Goal: Transaction & Acquisition: Purchase product/service

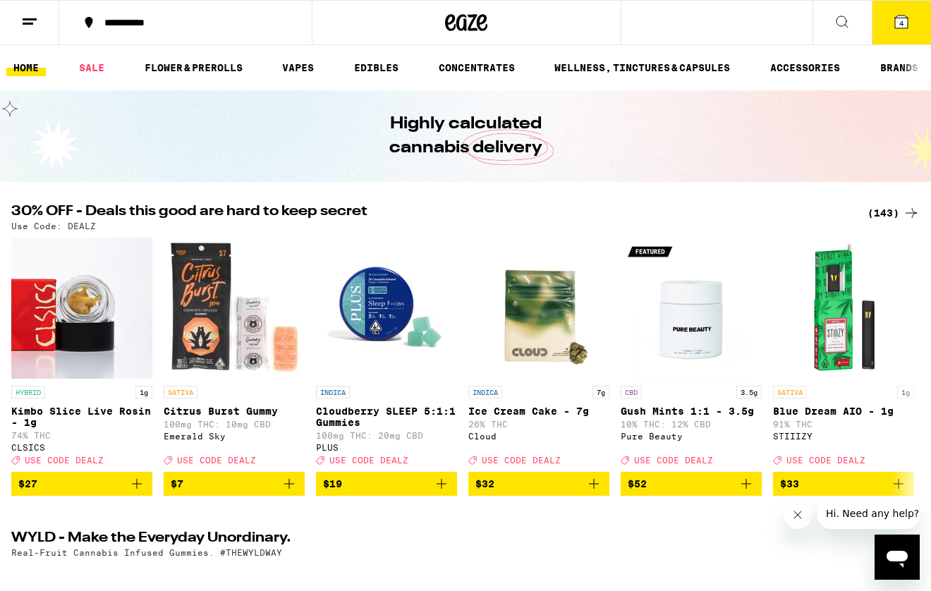
click at [898, 18] on icon at bounding box center [901, 22] width 13 height 13
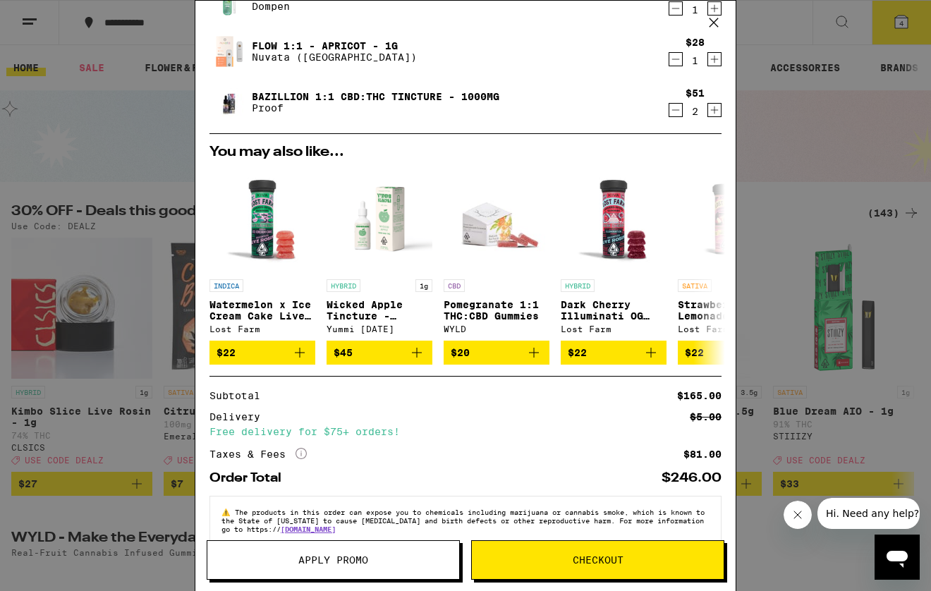
scroll to position [95, 0]
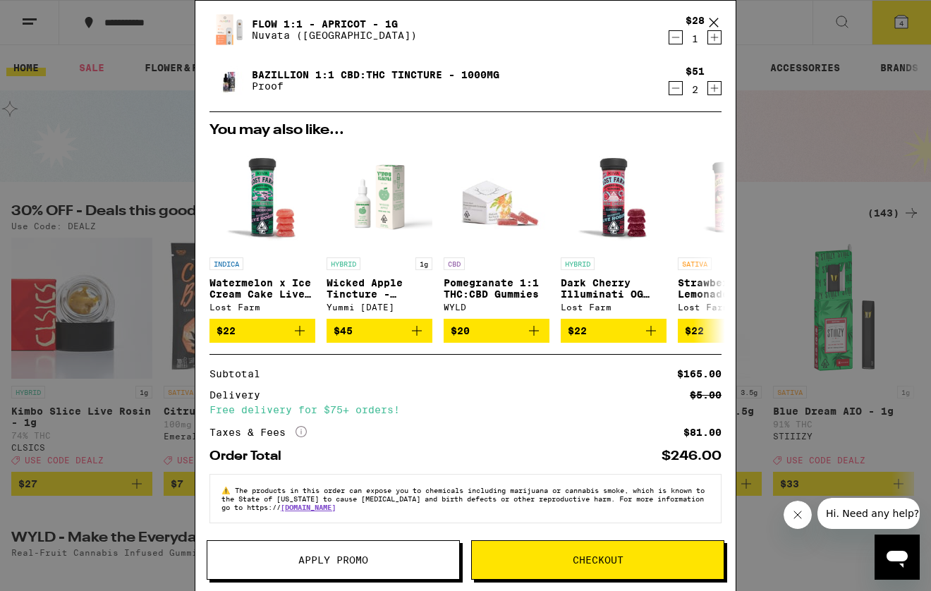
click at [408, 558] on span "Apply Promo" at bounding box center [333, 560] width 252 height 10
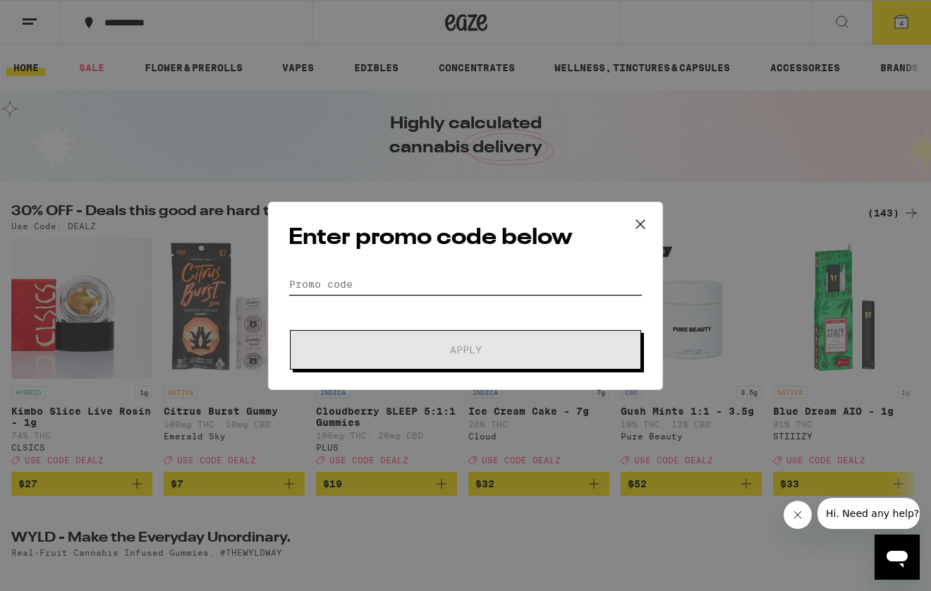
click at [324, 279] on input "Promo Code" at bounding box center [465, 284] width 354 height 21
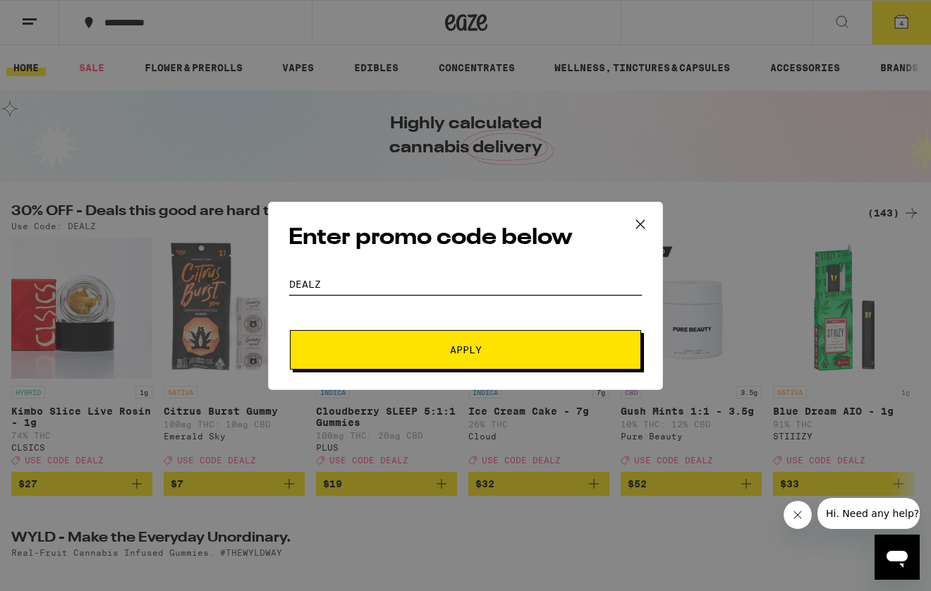
type input "DEALZ"
click at [382, 355] on button "Apply" at bounding box center [465, 349] width 351 height 39
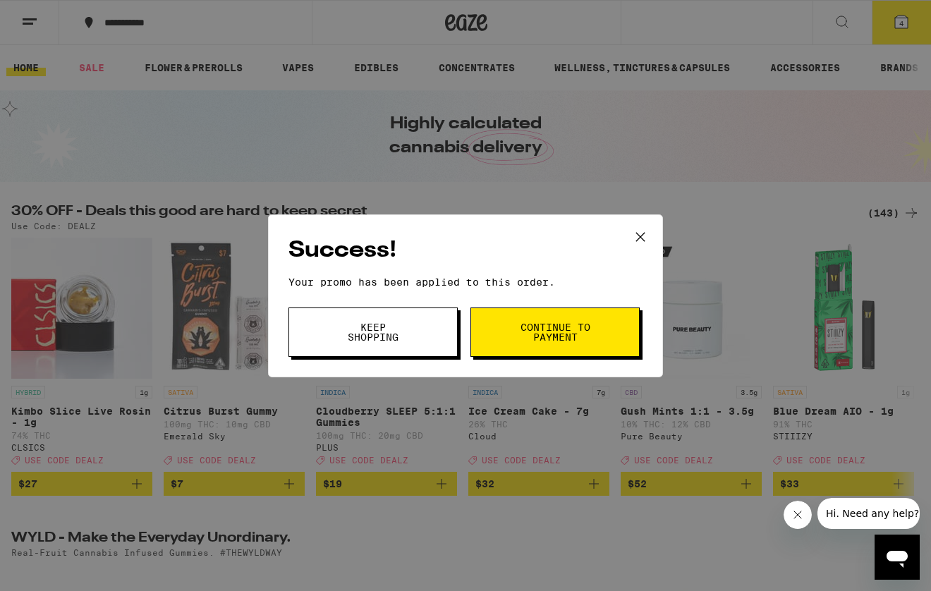
click at [544, 331] on span "Continue to payment" at bounding box center [555, 332] width 72 height 20
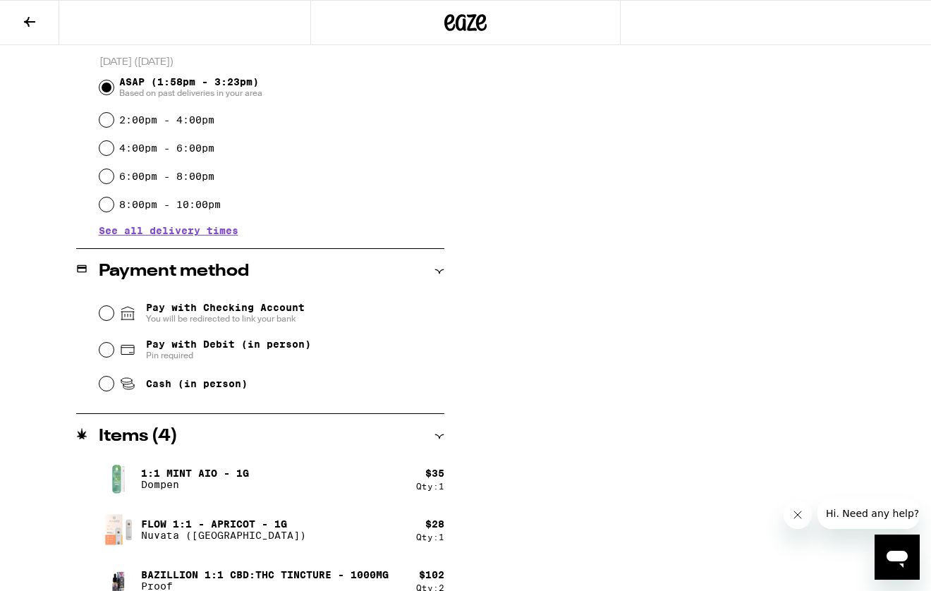
scroll to position [403, 0]
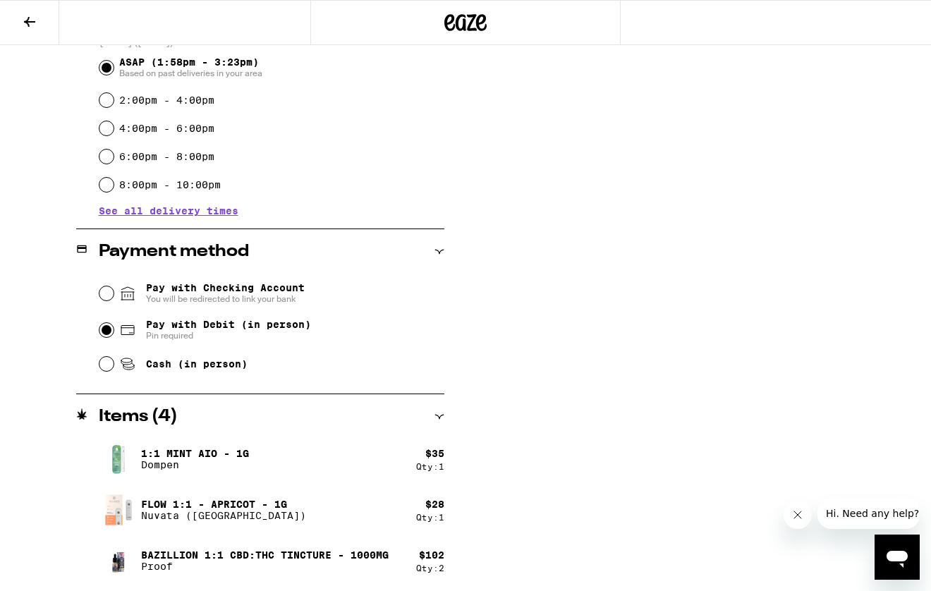
click at [106, 328] on input "Pay with Debit (in person) Pin required" at bounding box center [106, 330] width 14 height 14
radio input "true"
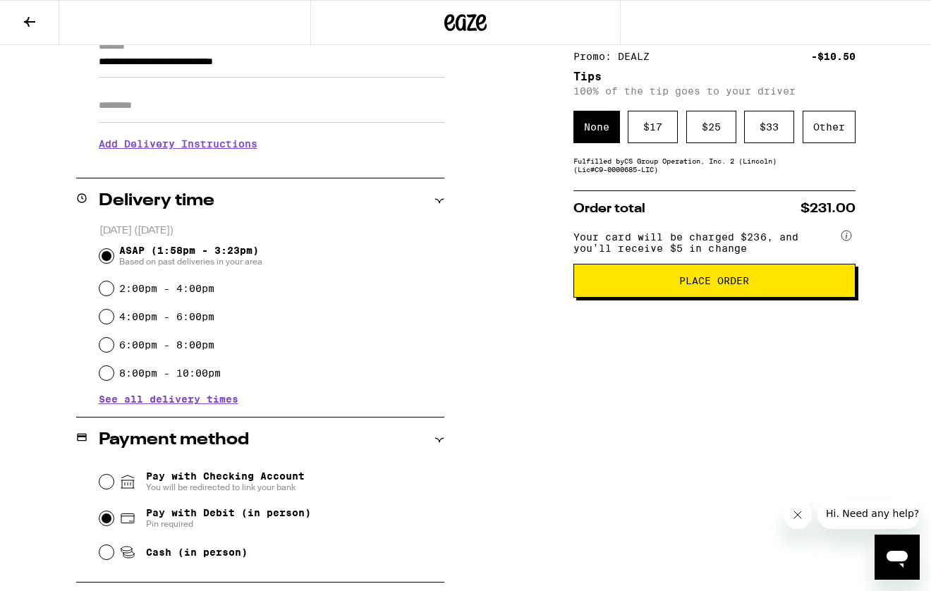
scroll to position [212, 0]
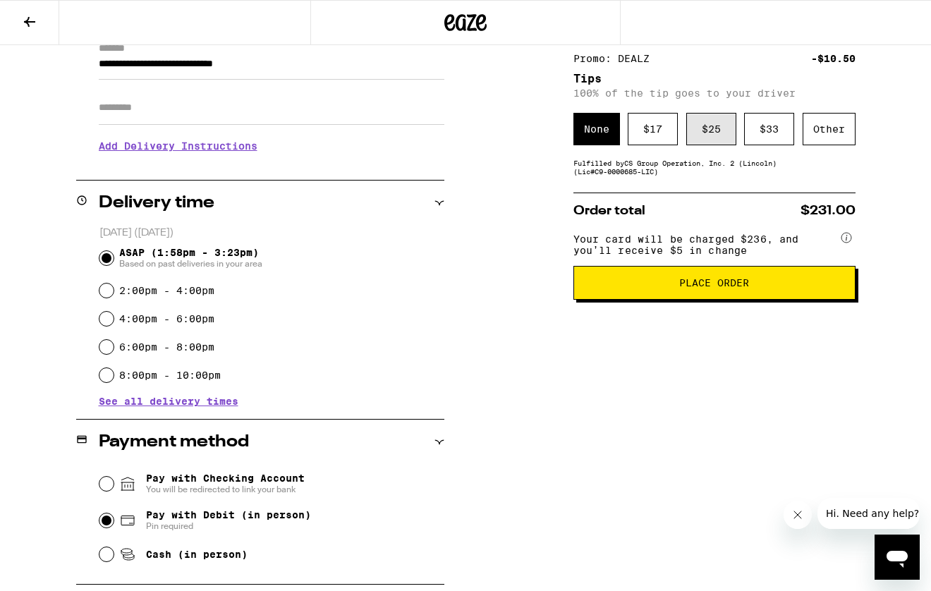
click at [705, 137] on div "$ 25" at bounding box center [711, 129] width 50 height 32
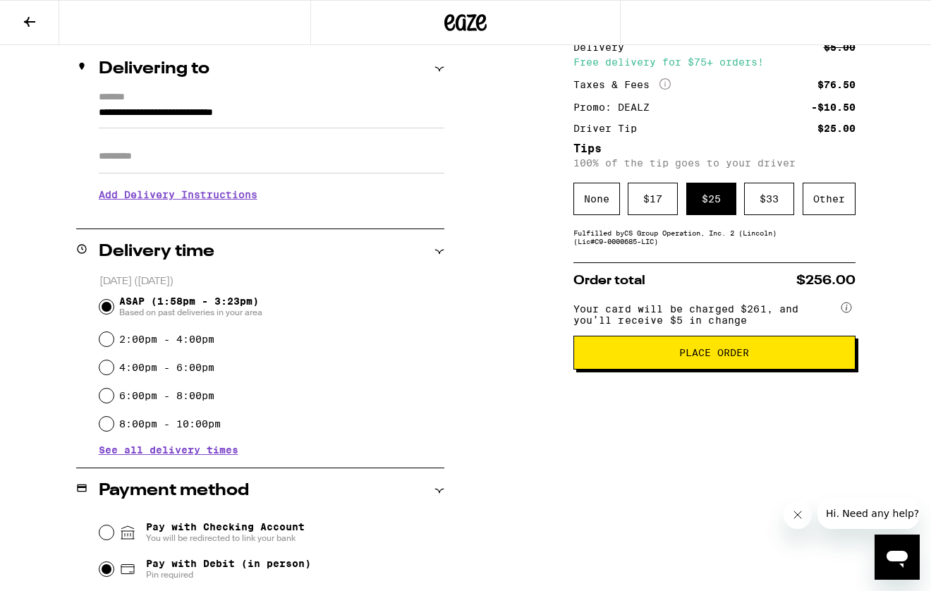
scroll to position [159, 0]
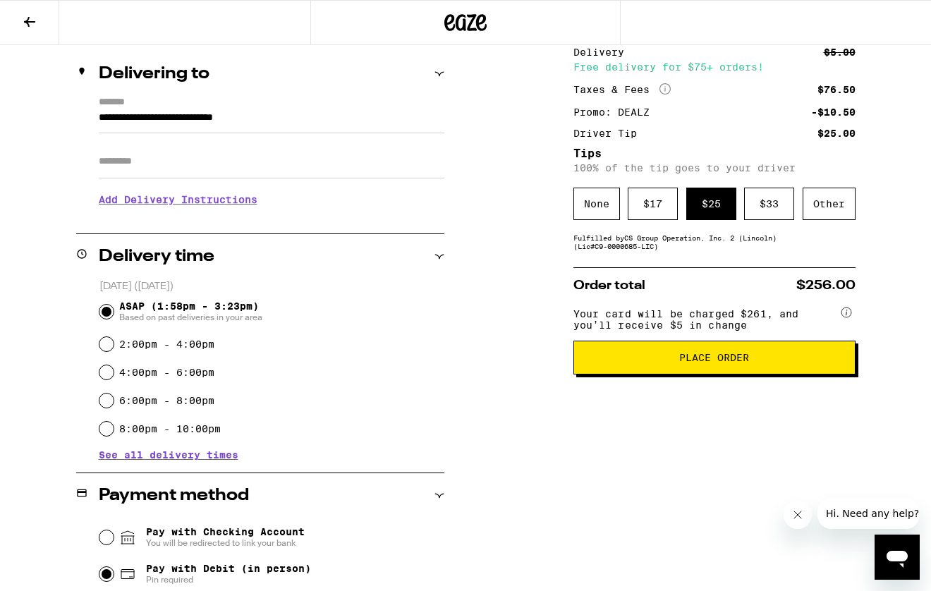
click at [115, 161] on input "Apt/Suite" at bounding box center [271, 162] width 345 height 34
type input "******"
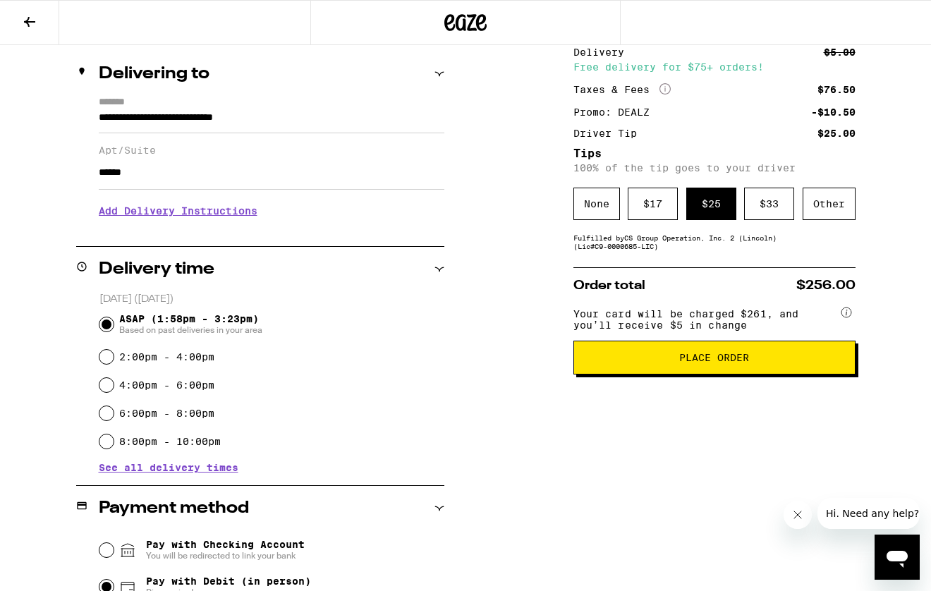
click at [207, 218] on h3 "Add Delivery Instructions" at bounding box center [271, 211] width 345 height 32
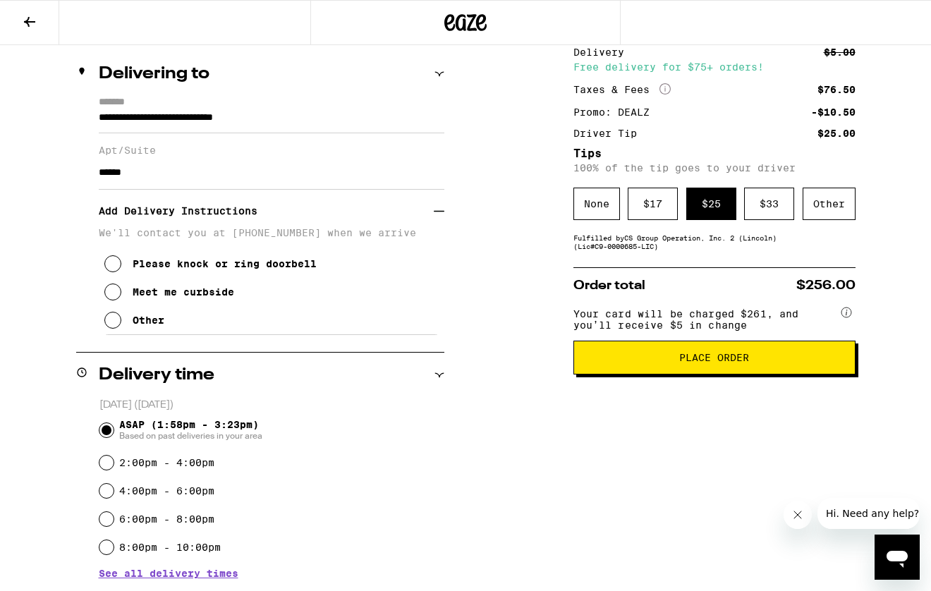
click at [113, 296] on icon at bounding box center [112, 291] width 17 height 17
click at [681, 362] on span "Place Order" at bounding box center [714, 358] width 70 height 10
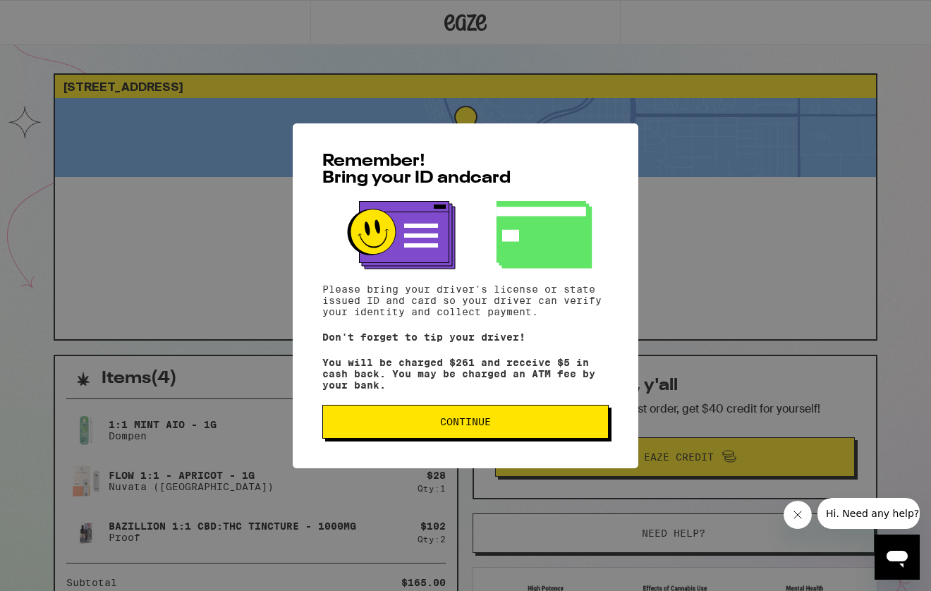
click at [437, 427] on span "Continue" at bounding box center [465, 422] width 262 height 10
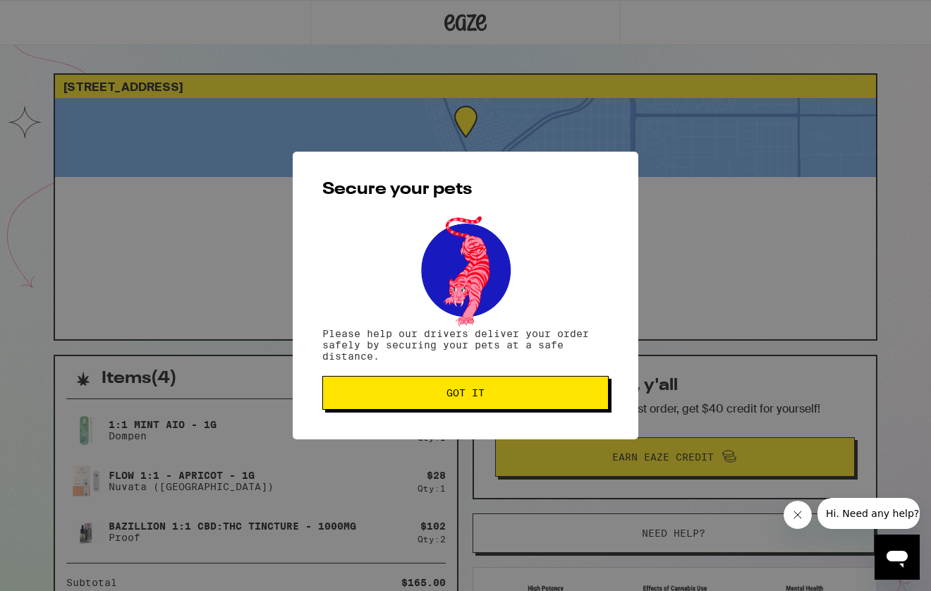
click at [454, 392] on span "Got it" at bounding box center [465, 393] width 38 height 10
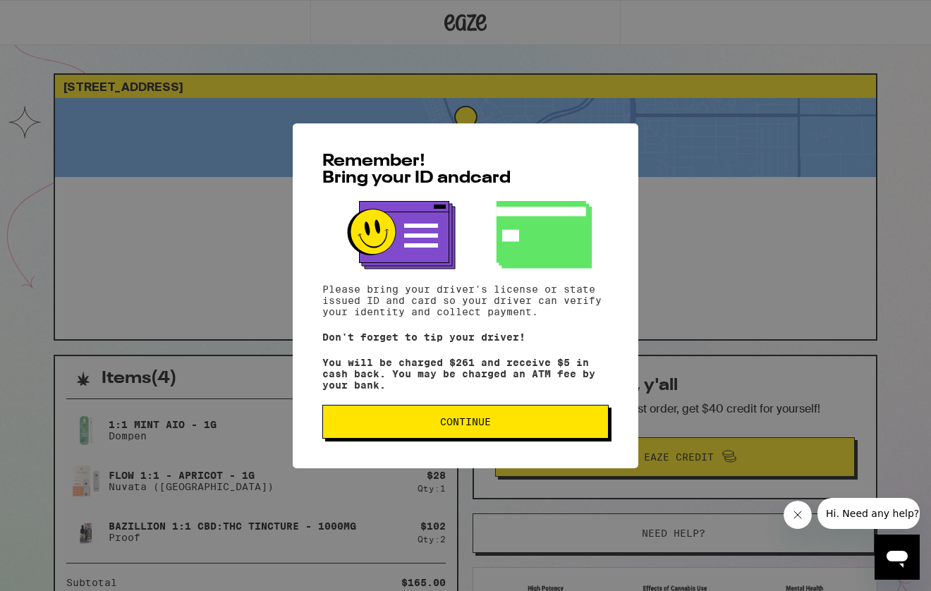
click at [516, 427] on span "Continue" at bounding box center [465, 422] width 262 height 10
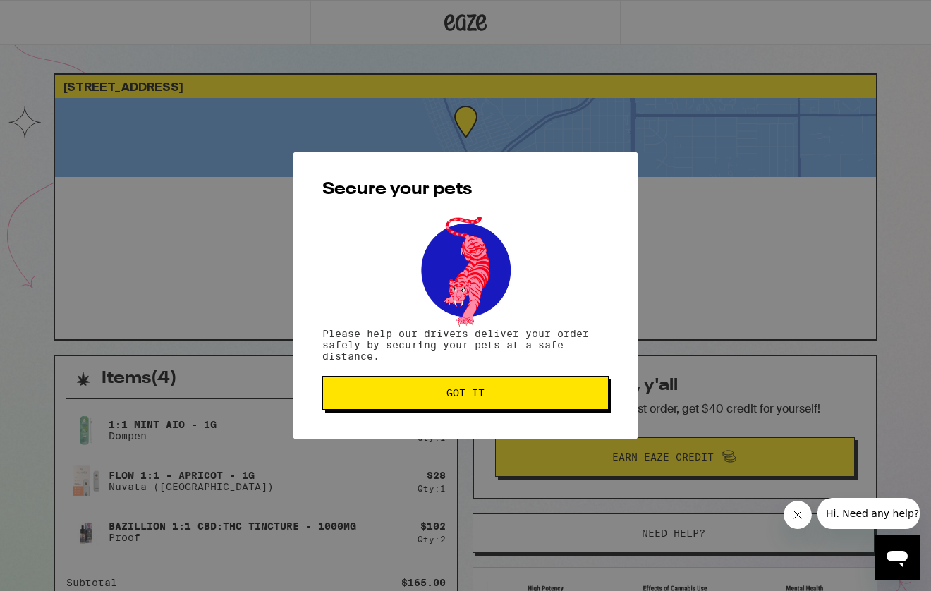
click at [501, 384] on button "Got it" at bounding box center [465, 393] width 286 height 34
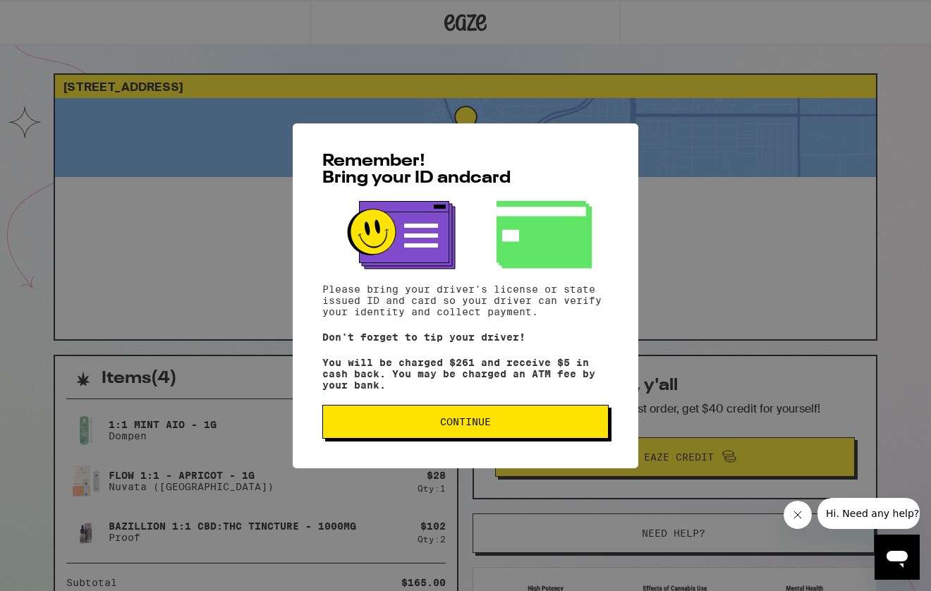
click at [410, 424] on span "Continue" at bounding box center [465, 422] width 262 height 10
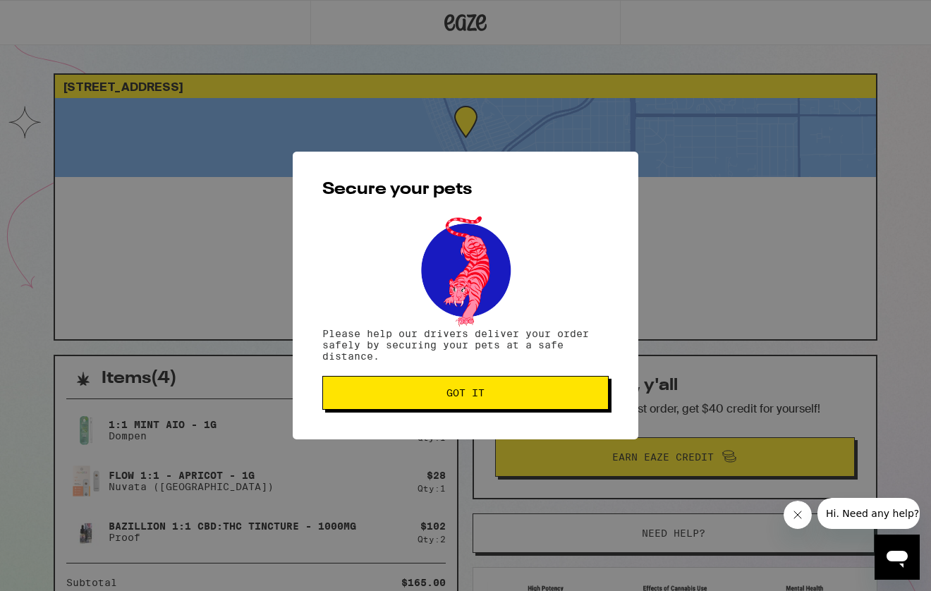
click at [441, 392] on span "Got it" at bounding box center [465, 393] width 262 height 10
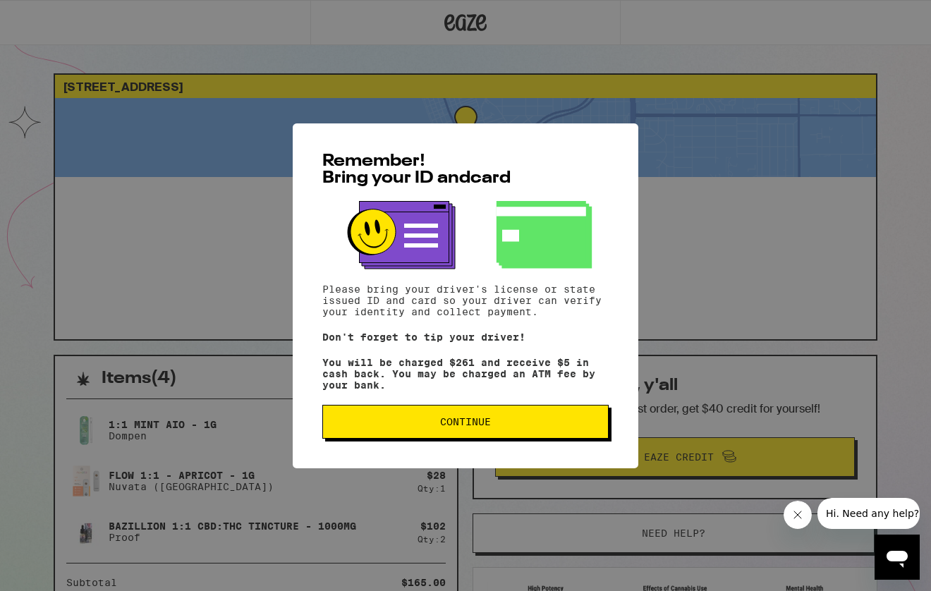
click at [494, 422] on span "Continue" at bounding box center [465, 422] width 262 height 10
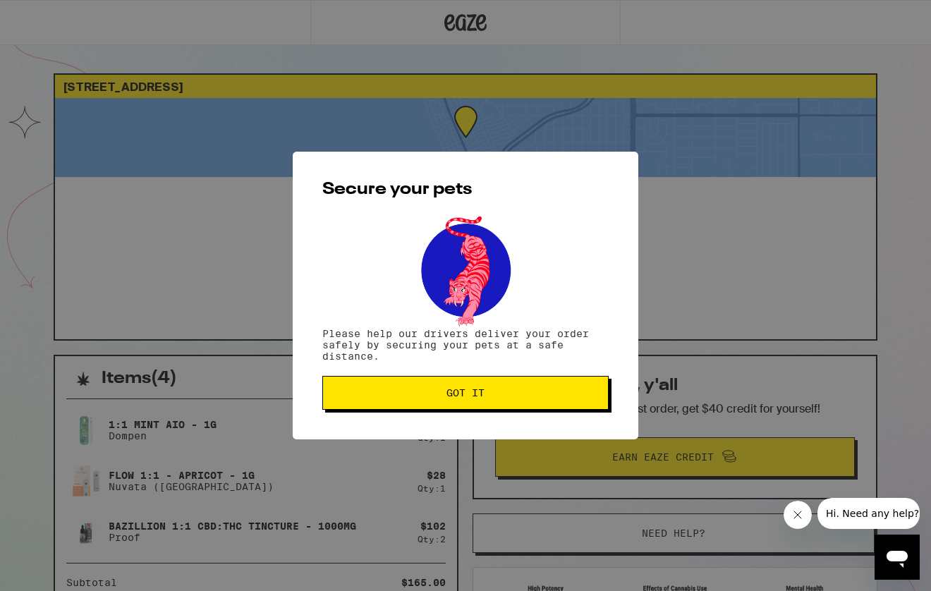
click at [494, 398] on span "Got it" at bounding box center [465, 393] width 262 height 10
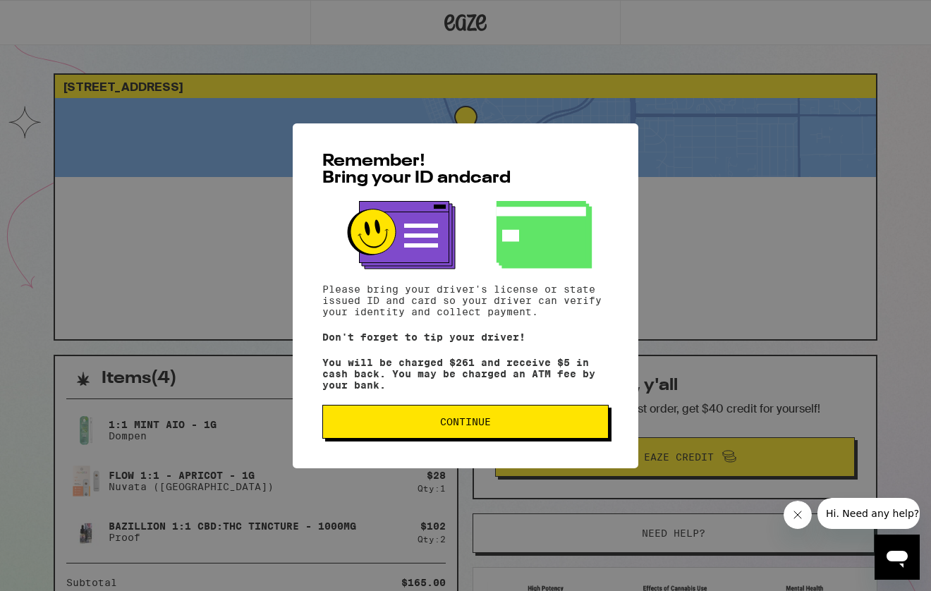
click at [474, 425] on span "Continue" at bounding box center [465, 422] width 51 height 10
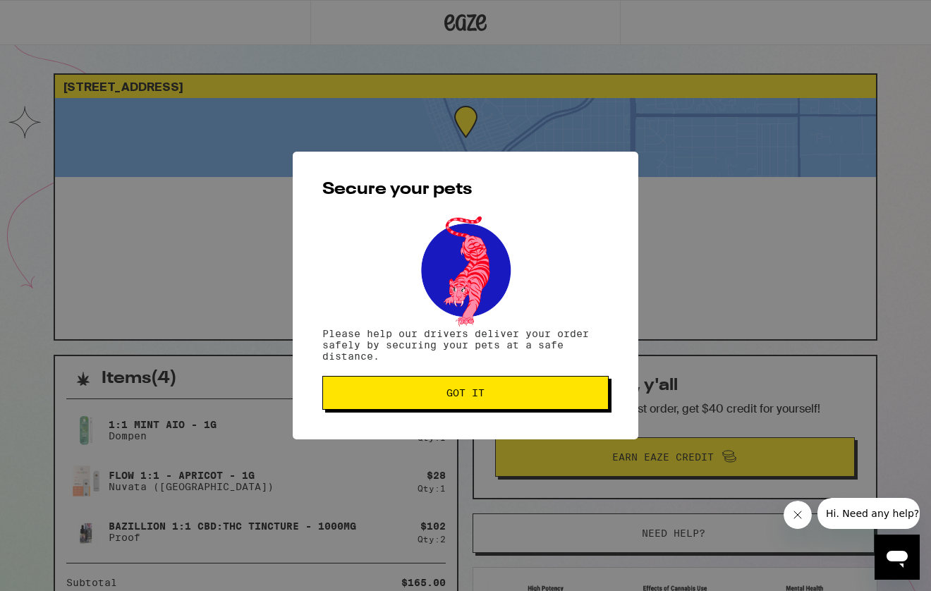
click at [479, 395] on span "Got it" at bounding box center [465, 393] width 38 height 10
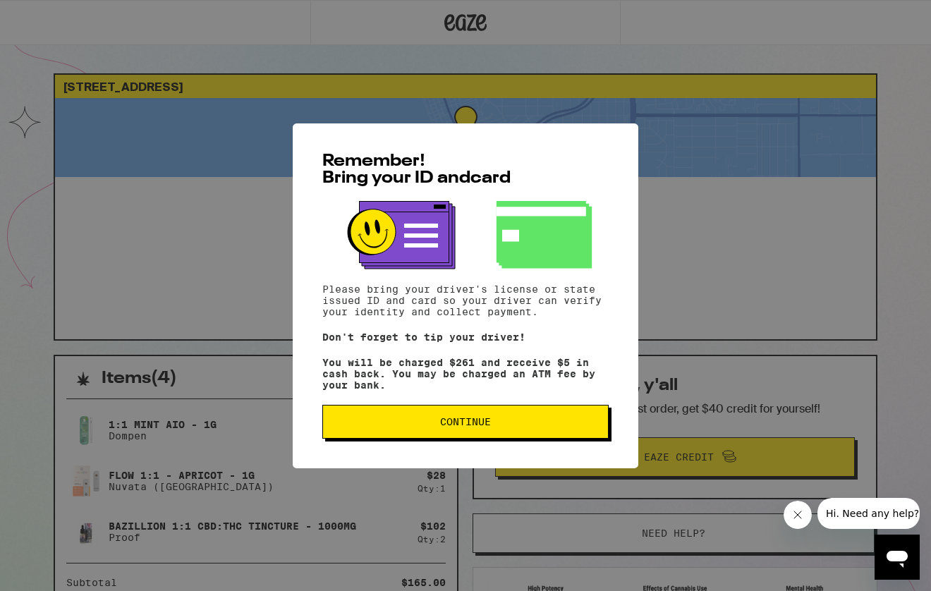
click at [405, 420] on button "Continue" at bounding box center [465, 422] width 286 height 34
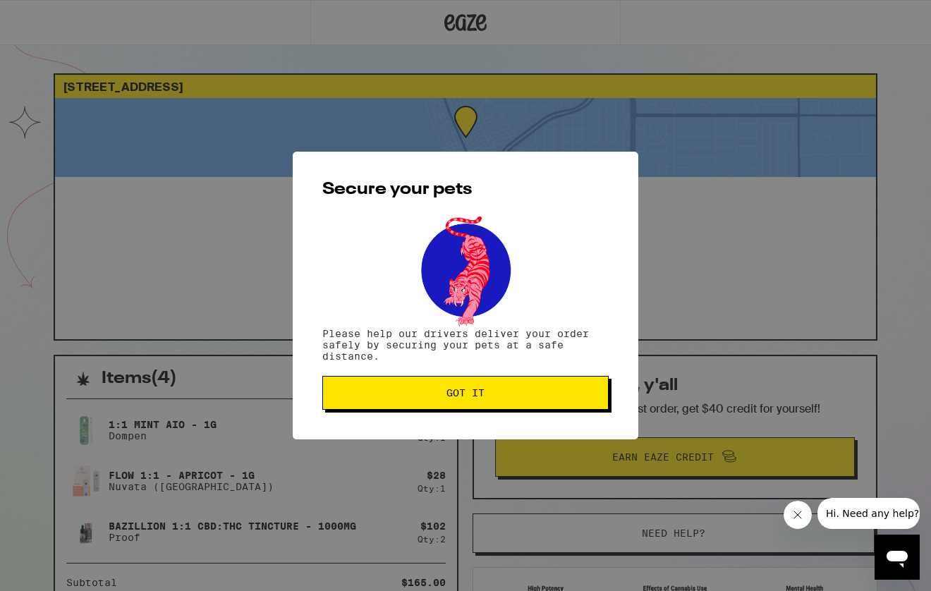
click at [428, 384] on button "Got it" at bounding box center [465, 393] width 286 height 34
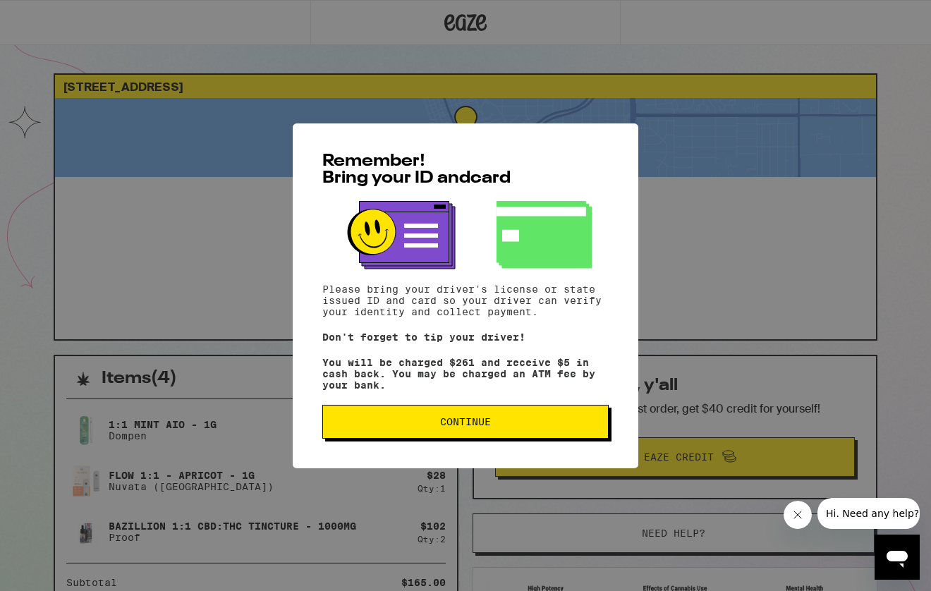
click at [473, 420] on span "Continue" at bounding box center [465, 422] width 51 height 10
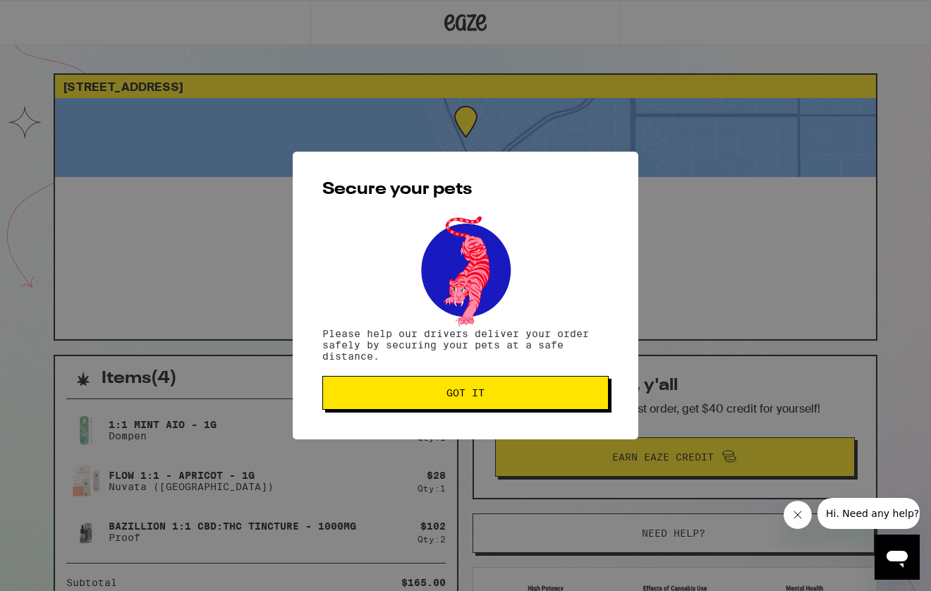
click at [477, 394] on span "Got it" at bounding box center [465, 393] width 38 height 10
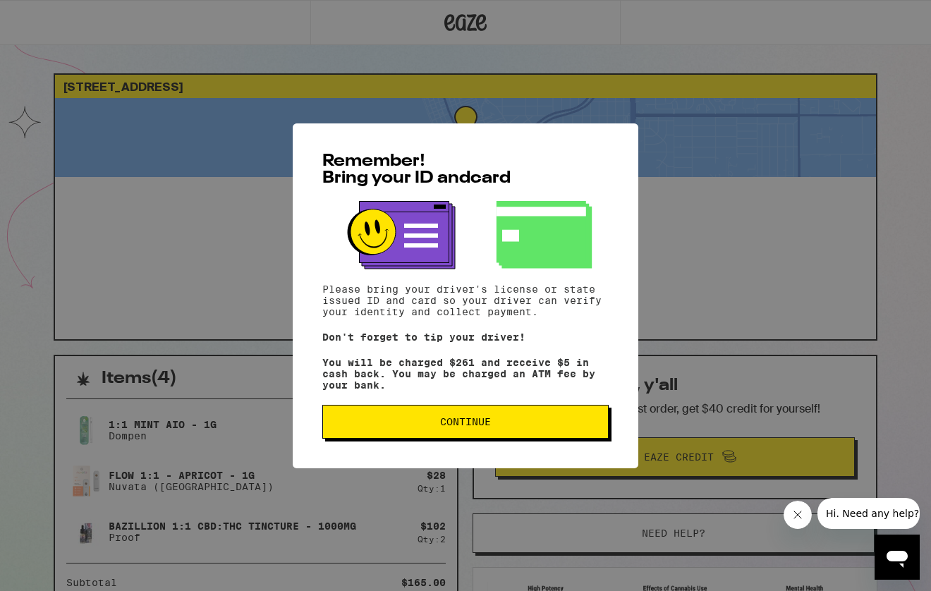
click at [478, 427] on span "Continue" at bounding box center [465, 422] width 51 height 10
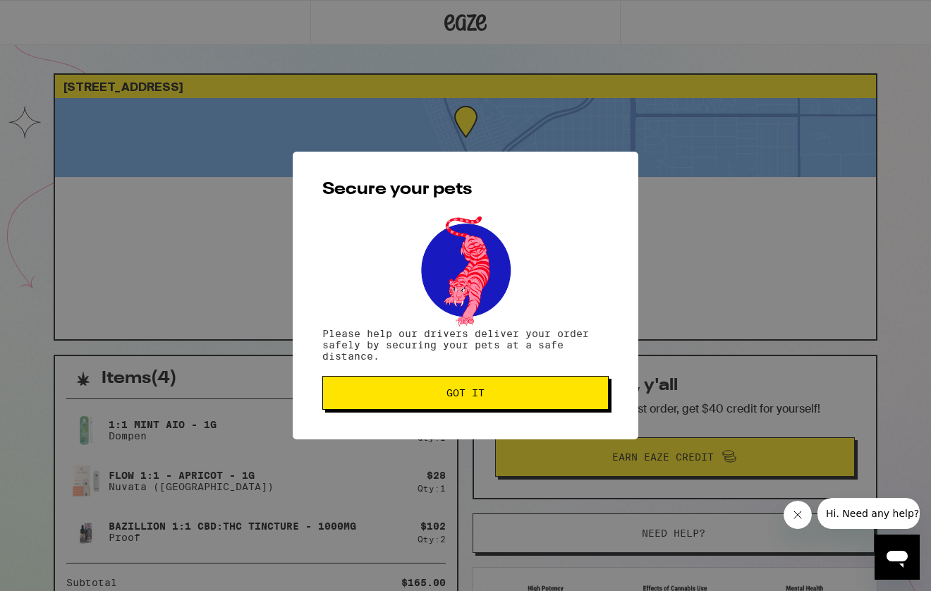
click at [487, 400] on button "Got it" at bounding box center [465, 393] width 286 height 34
